Goal: Check status: Check status

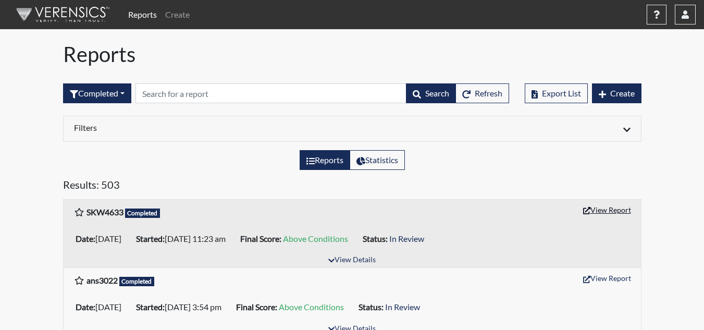
click at [613, 209] on button "View Report" at bounding box center [606, 210] width 57 height 16
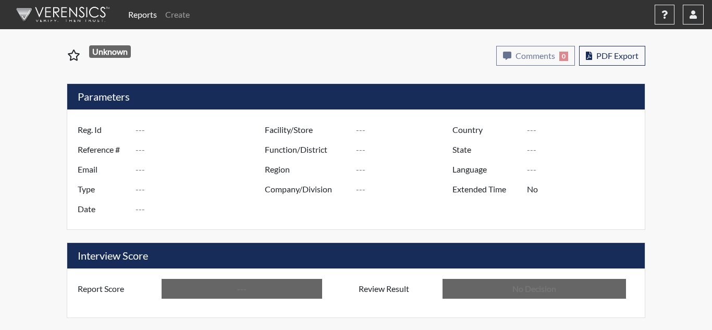
type input "SKW4633"
type input "51616"
type input "---"
type input "Corrections Pre-Employment"
type input "[DATE]"
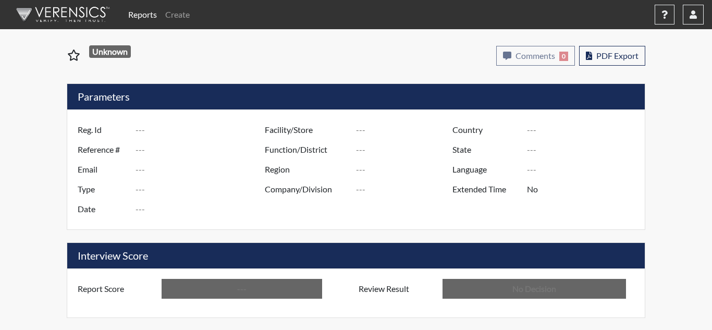
type input "Coastal SP"
type input "[GEOGRAPHIC_DATA]"
type input "[US_STATE]"
type input "English"
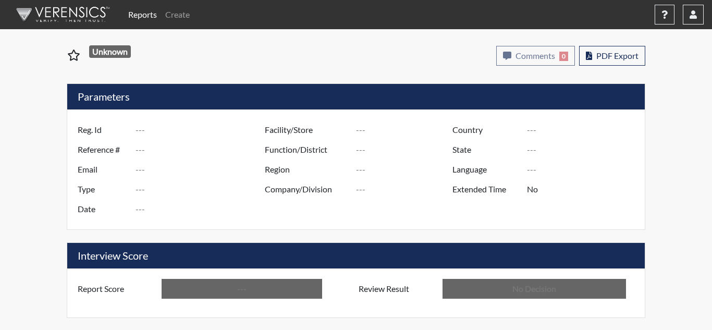
type input "Above Conditions"
type input "In Review"
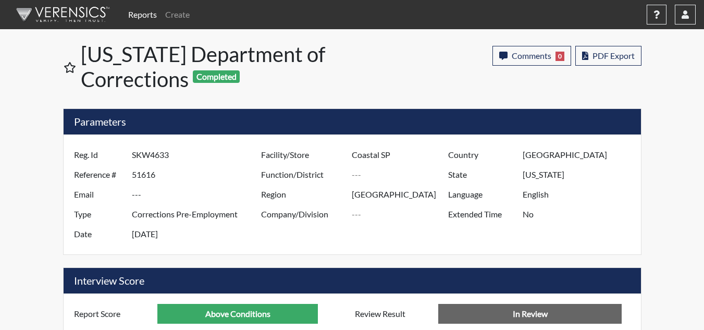
scroll to position [173, 433]
